Goal: Task Accomplishment & Management: Use online tool/utility

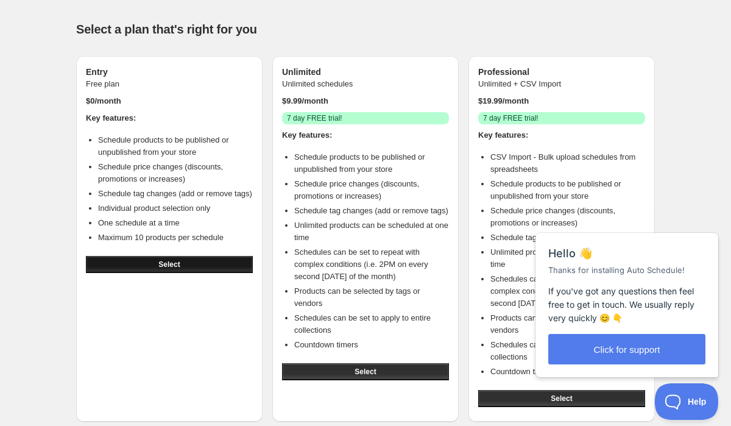
click at [189, 273] on button "Select" at bounding box center [169, 264] width 167 height 17
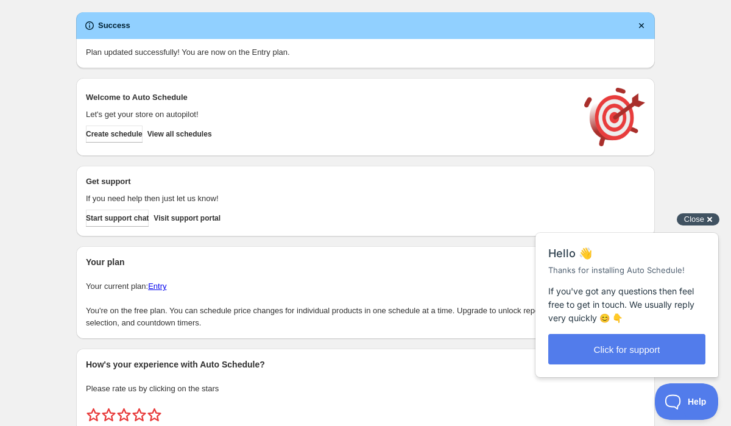
click at [696, 221] on span "Close" at bounding box center [694, 219] width 20 height 9
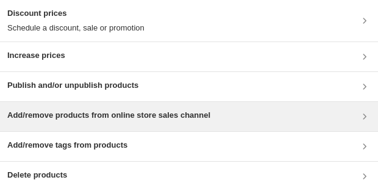
click at [119, 116] on h3 "Add/remove products from online store sales channel" at bounding box center [108, 115] width 203 height 12
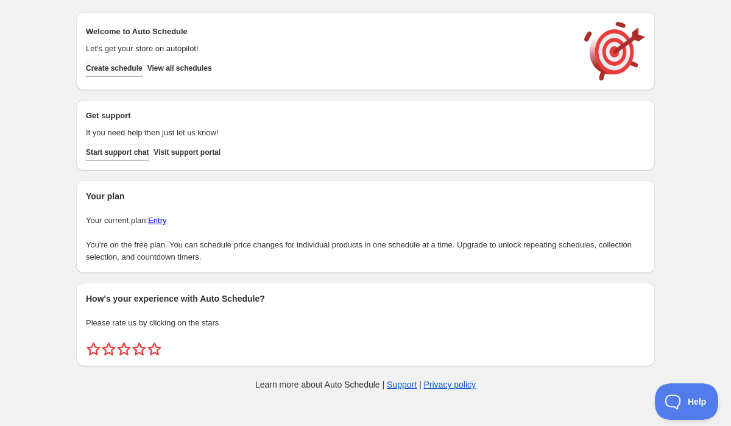
click at [121, 69] on span "Create schedule" at bounding box center [114, 68] width 57 height 10
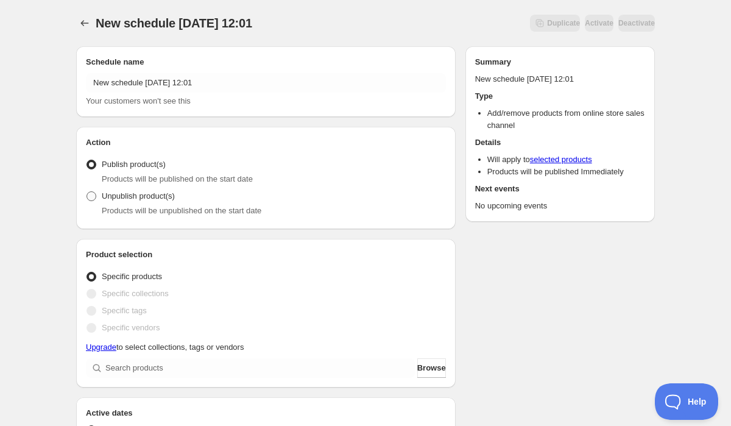
click at [93, 194] on span at bounding box center [92, 196] width 10 height 10
click at [87, 192] on input "Unpublish product(s)" at bounding box center [87, 191] width 1 height 1
radio input "true"
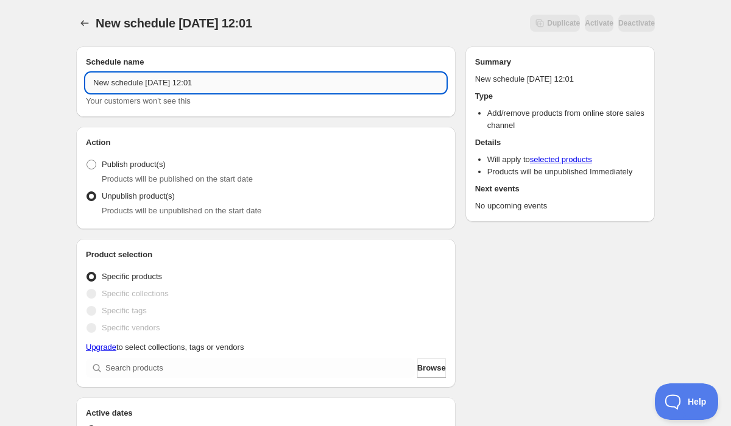
click at [132, 85] on input "New schedule Oct 09 2025 12:01" at bounding box center [266, 83] width 360 height 20
click at [171, 88] on input "New schedule Oct 09 2025 12:01" at bounding box center [266, 83] width 360 height 20
type input "New schedule Oct 13 2025 12:01"
click at [28, 148] on div "New schedule Oct 13 2025 12:01. This page is ready New schedule Oct 13 2025 12:…" at bounding box center [365, 425] width 731 height 851
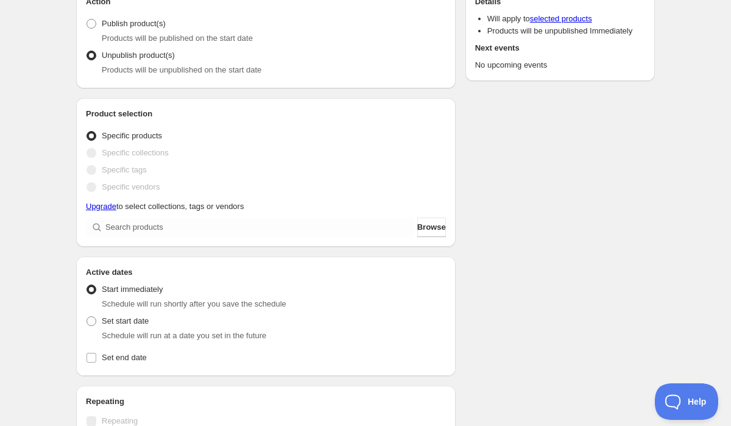
scroll to position [145, 0]
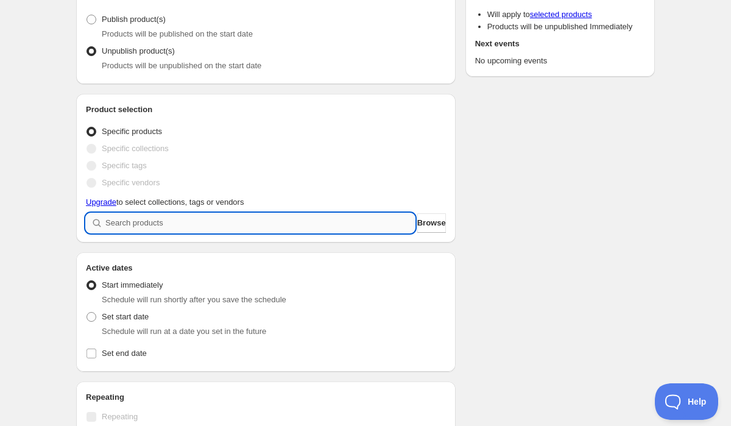
click at [201, 223] on input "search" at bounding box center [260, 223] width 310 height 20
type input "t"
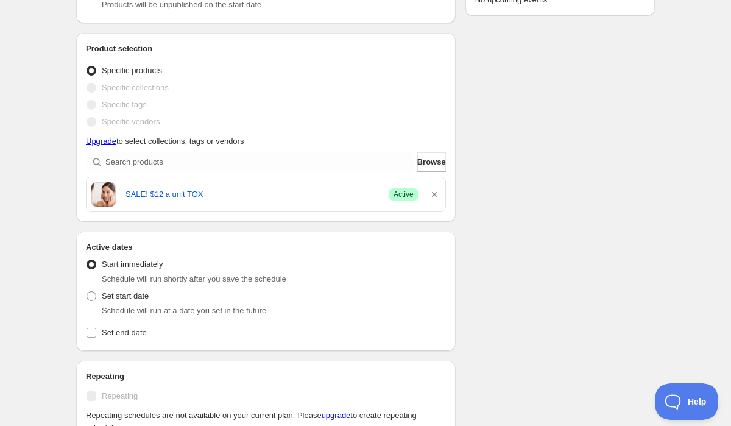
scroll to position [209, 0]
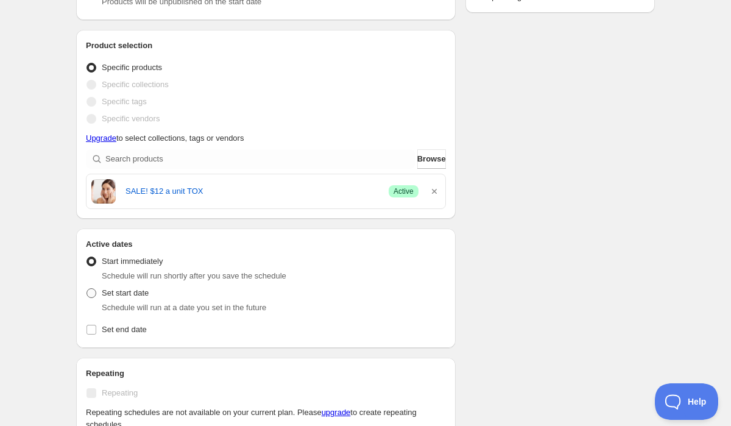
click at [94, 293] on span at bounding box center [92, 293] width 10 height 10
click at [87, 289] on input "Set start date" at bounding box center [87, 288] width 1 height 1
radio input "true"
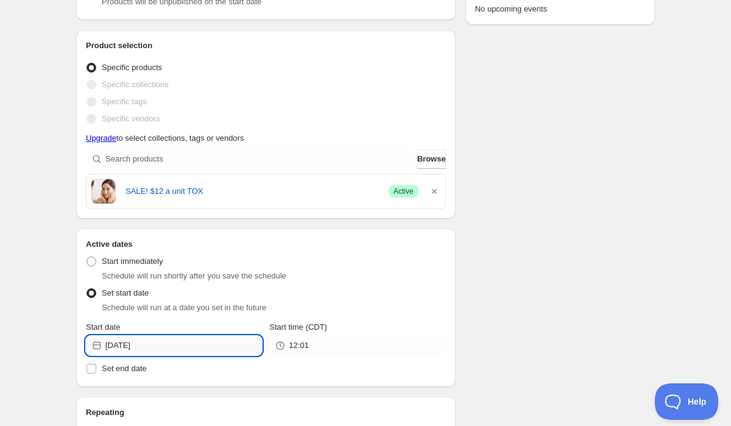
click at [128, 347] on input "2025-10-09" at bounding box center [183, 346] width 157 height 20
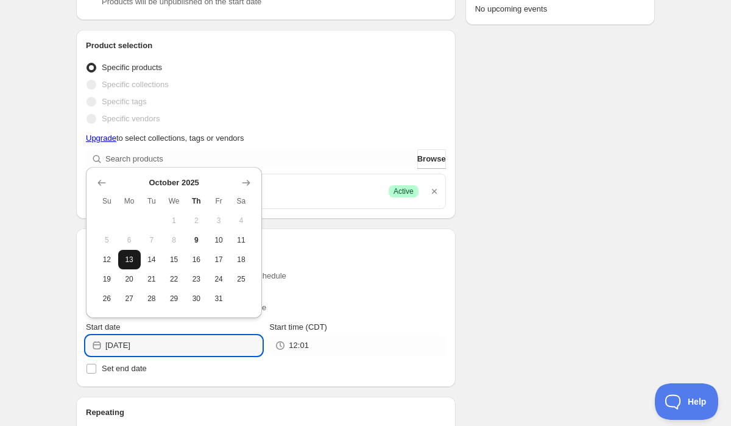
click at [133, 259] on span "13" at bounding box center [129, 260] width 13 height 10
type input "2025-10-13"
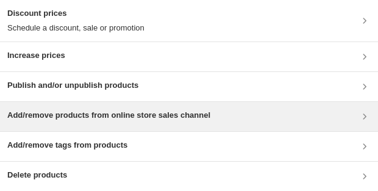
click at [365, 116] on icon at bounding box center [364, 115] width 3 height 5
